Goal: Transaction & Acquisition: Purchase product/service

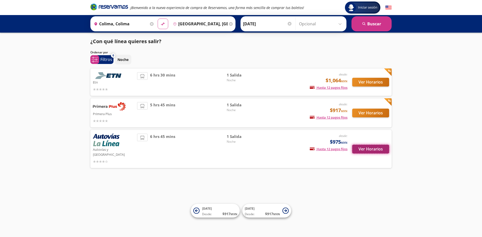
click at [377, 148] on button "Ver Horarios" at bounding box center [370, 149] width 37 height 9
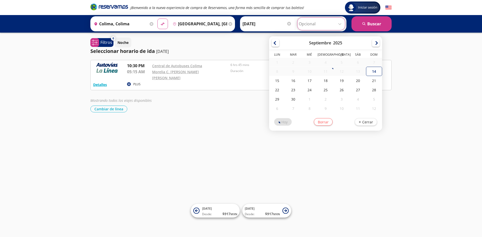
click at [342, 23] on input "Opcional" at bounding box center [321, 24] width 45 height 13
click at [224, 49] on div "Seleccionar horario de [PERSON_NAME] [DATE]" at bounding box center [240, 51] width 301 height 8
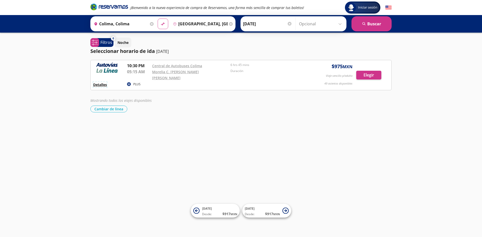
click at [105, 82] on button "Detalles" at bounding box center [100, 84] width 14 height 5
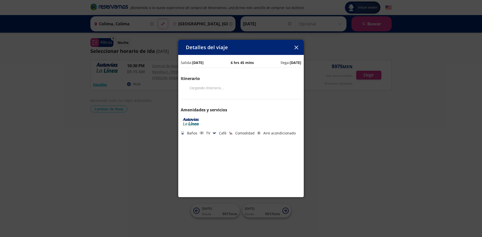
click at [345, 120] on div "Detalles del viaje Salida: [DATE] 6 hrs 45 mins llega: [DATE] Itinerario Cargan…" at bounding box center [241, 118] width 482 height 237
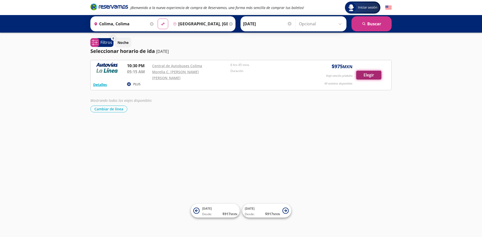
click at [375, 75] on button "Elegir" at bounding box center [368, 75] width 25 height 9
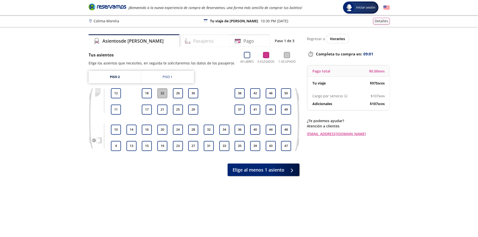
click at [193, 40] on h4 "Pasajeros" at bounding box center [203, 41] width 21 height 7
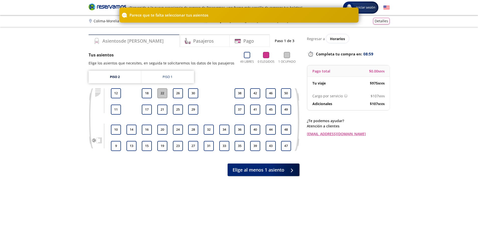
click at [139, 38] on div "Asientos de [PERSON_NAME]" at bounding box center [134, 40] width 91 height 13
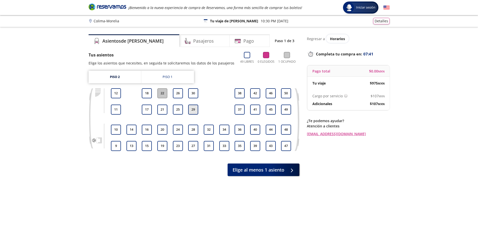
click at [195, 111] on button "29" at bounding box center [193, 110] width 10 height 10
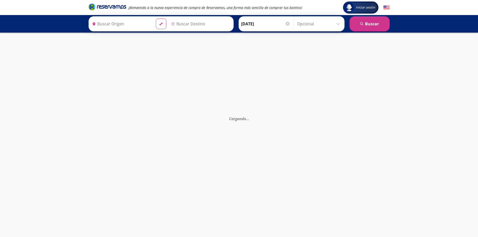
type input "Central de Autobuses Colima, [GEOGRAPHIC_DATA]"
type input "Morelia C. [PERSON_NAME] [PERSON_NAME], [GEOGRAPHIC_DATA]"
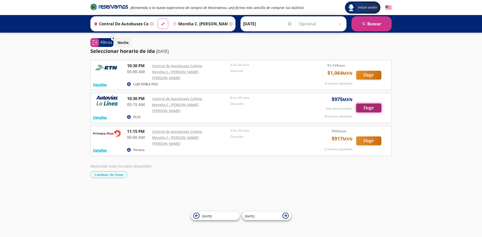
click at [362, 104] on button "Elegir" at bounding box center [368, 108] width 25 height 9
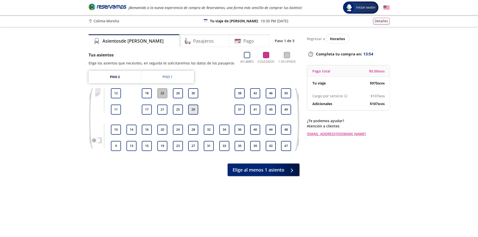
click at [195, 109] on button "29" at bounding box center [193, 110] width 10 height 10
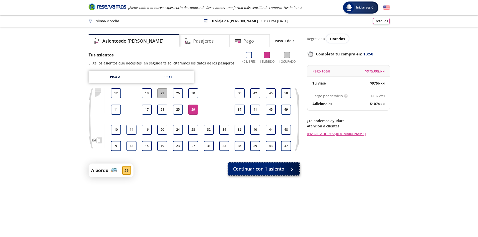
click at [254, 173] on button "Continuar con 1 asiento" at bounding box center [263, 169] width 71 height 13
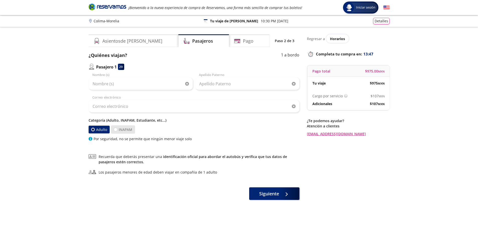
click at [118, 131] on label "INAPAM" at bounding box center [123, 130] width 24 height 8
click at [117, 131] on input "INAPAM" at bounding box center [115, 129] width 3 height 3
radio input "true"
radio input "false"
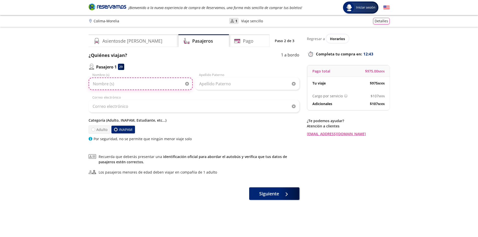
click at [150, 83] on input "Nombre (s)" at bounding box center [141, 84] width 104 height 13
click at [131, 85] on input "Nombre (s)" at bounding box center [141, 84] width 104 height 13
type input "z"
type input "[PERSON_NAME]"
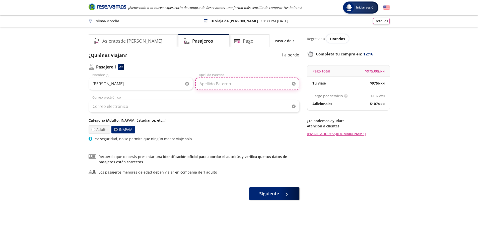
click at [222, 85] on input "Apellido Paterno" at bounding box center [247, 84] width 104 height 13
type input "SANTA [PERSON_NAME]"
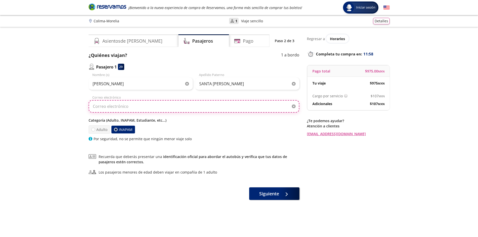
click at [124, 104] on input "Correo electrónico" at bounding box center [194, 106] width 211 height 13
type input "[EMAIL_ADDRESS][DOMAIN_NAME]"
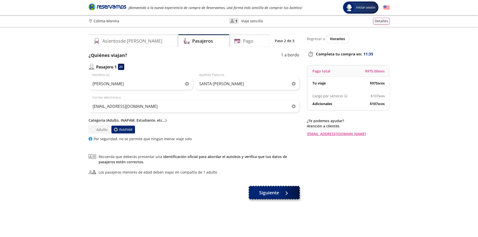
click at [271, 194] on span "Siguiente" at bounding box center [269, 193] width 20 height 7
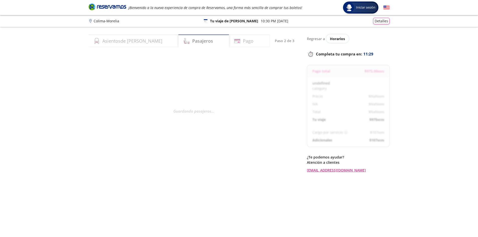
select select "MX"
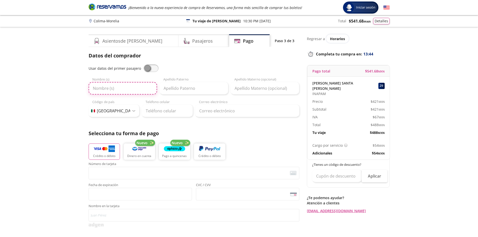
click at [117, 90] on input "Nombre (s)" at bounding box center [123, 88] width 69 height 13
type input "[PERSON_NAME] [PERSON_NAME]"
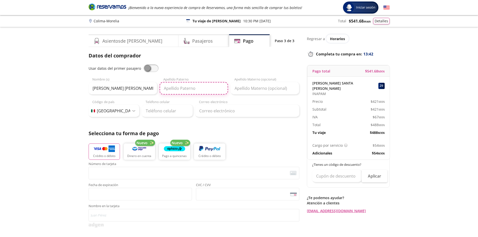
click at [170, 92] on input "Apellido Paterno" at bounding box center [194, 88] width 69 height 13
type input "SANTA [PERSON_NAME]"
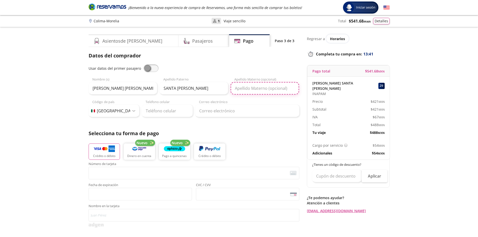
click at [257, 89] on input "Apellido Materno (opcional)" at bounding box center [265, 88] width 69 height 13
type input "[PERSON_NAME]"
click at [154, 113] on input "Teléfono celular" at bounding box center [167, 111] width 51 height 13
type input "312 119 3806"
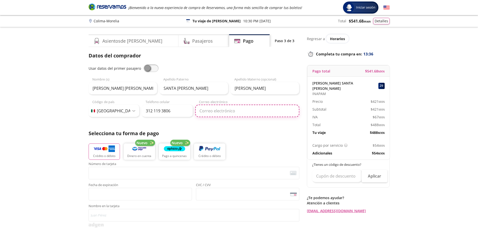
click at [219, 114] on input "Correo electrónico" at bounding box center [247, 111] width 104 height 13
type input "[EMAIL_ADDRESS][DOMAIN_NAME]"
click at [134, 111] on div at bounding box center [134, 111] width 4 height 2
click at [109, 152] on img "button" at bounding box center [104, 149] width 21 height 8
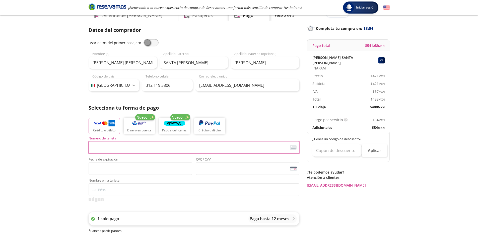
scroll to position [50, 0]
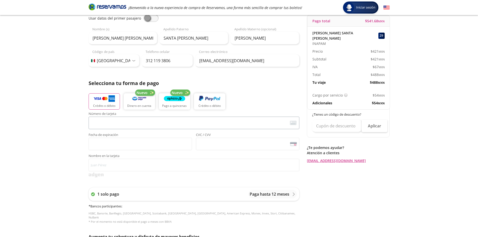
click at [292, 123] on img at bounding box center [293, 123] width 7 height 5
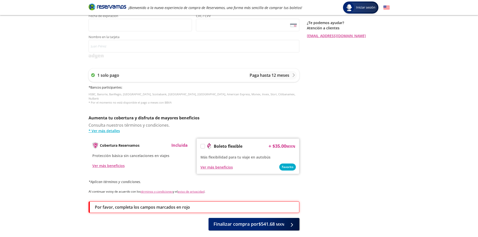
scroll to position [122, 0]
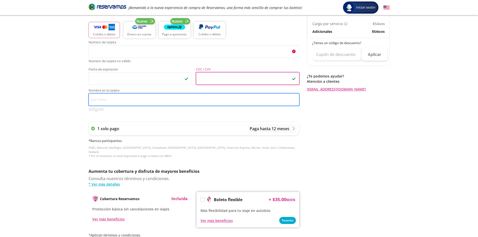
click at [111, 100] on input "Nombre en la tarjeta" at bounding box center [194, 99] width 211 height 13
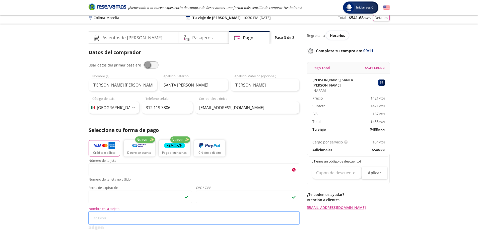
scroll to position [0, 0]
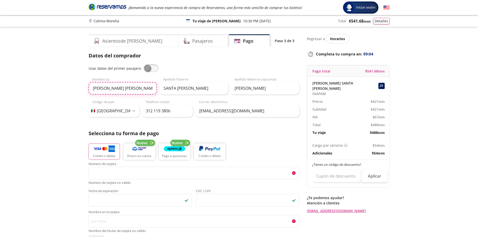
drag, startPoint x: 129, startPoint y: 88, endPoint x: 88, endPoint y: 86, distance: 40.7
click at [88, 86] on div "Asientos de [PERSON_NAME] Pago Paso 3 de 3 Servicios adicionales ¿Tienes un cód…" at bounding box center [239, 222] width 306 height 377
type input "z"
type input "[PERSON_NAME]"
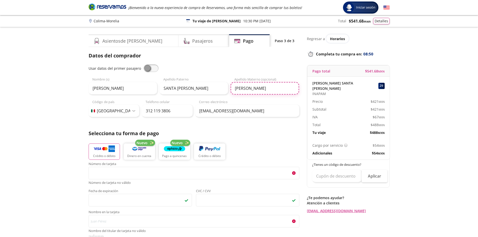
drag, startPoint x: 266, startPoint y: 89, endPoint x: 228, endPoint y: 87, distance: 38.3
click at [228, 87] on div "[PERSON_NAME] Nombre (s) SANTA [PERSON_NAME] Apellido [PERSON_NAME] Apellido Ma…" at bounding box center [194, 86] width 211 height 18
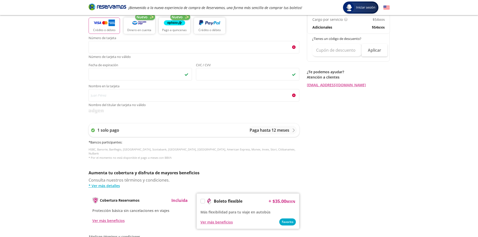
scroll to position [126, 0]
type input "[PERSON_NAME]"
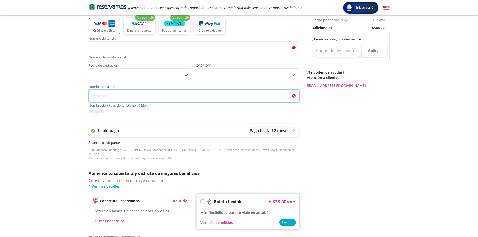
click at [116, 94] on input "Nombre en la tarjeta Nombre del titular de tarjeta no válido" at bounding box center [194, 96] width 211 height 13
click at [107, 96] on input "Nombre en la tarjeta Nombre del titular de tarjeta no válido" at bounding box center [194, 96] width 211 height 13
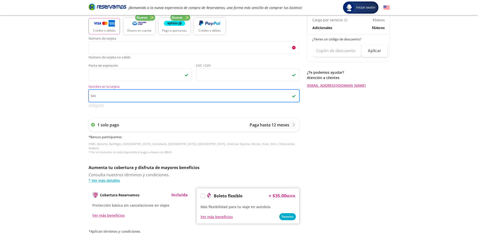
type input "M"
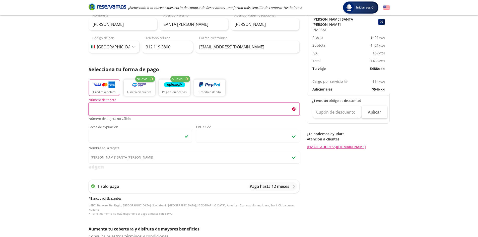
scroll to position [75, 0]
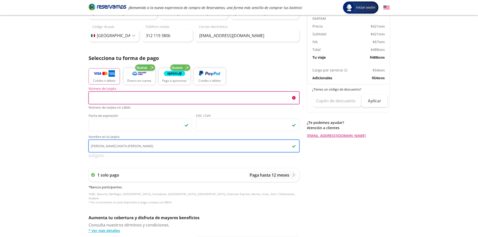
click at [131, 144] on input "[PERSON_NAME] SANTA [PERSON_NAME]" at bounding box center [194, 146] width 211 height 13
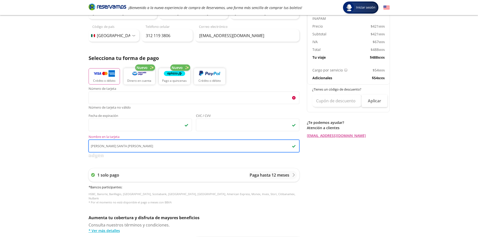
click at [90, 146] on input "[PERSON_NAME] SANTA [PERSON_NAME]" at bounding box center [194, 146] width 211 height 13
click at [148, 146] on input "[PERSON_NAME] [PERSON_NAME] SANTA [PERSON_NAME]" at bounding box center [194, 146] width 211 height 13
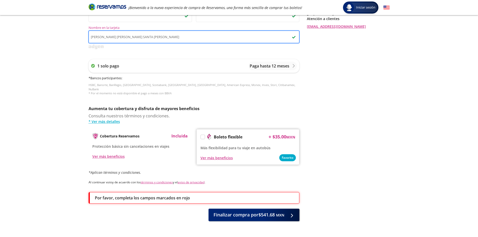
scroll to position [197, 0]
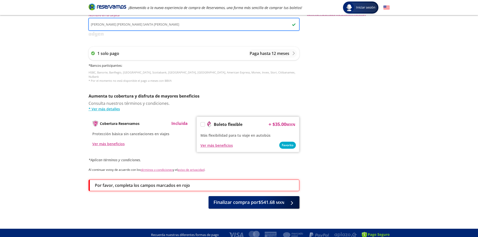
type input "[PERSON_NAME] [PERSON_NAME] SANTA [PERSON_NAME]"
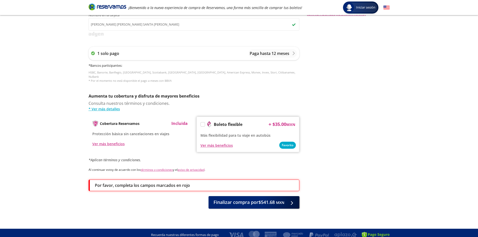
click at [141, 183] on p "Por favor, completa los campos marcados en rojo" at bounding box center [142, 186] width 95 height 6
click at [112, 121] on p "Cobertura Reservamos" at bounding box center [120, 123] width 40 height 5
click at [109, 106] on link "* Ver más detalles" at bounding box center [194, 108] width 211 height 5
click at [228, 180] on div "Por favor, completa los campos marcados en rojo" at bounding box center [194, 186] width 211 height 12
click at [234, 198] on span "Finalizar compra por $541.68 MXN" at bounding box center [249, 201] width 71 height 7
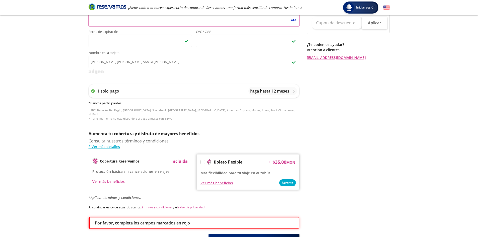
scroll to position [191, 0]
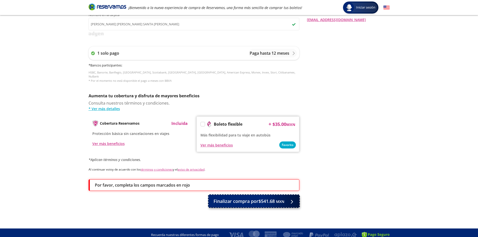
click at [251, 199] on span "Finalizar compra por $541.68 MXN" at bounding box center [249, 201] width 71 height 7
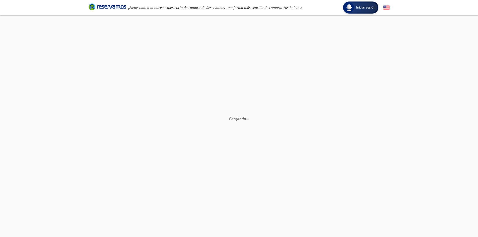
scroll to position [0, 0]
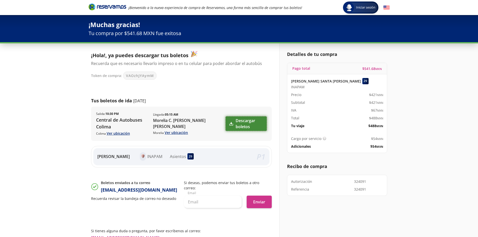
click at [247, 120] on link "Descargar boletos" at bounding box center [246, 124] width 41 height 15
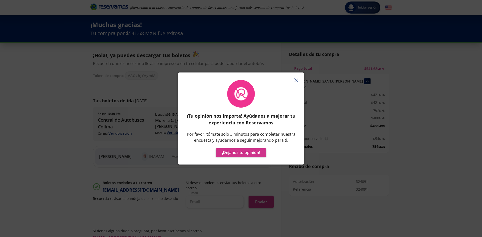
click at [297, 80] on icon "button" at bounding box center [297, 80] width 4 height 4
